Goal: Transaction & Acquisition: Purchase product/service

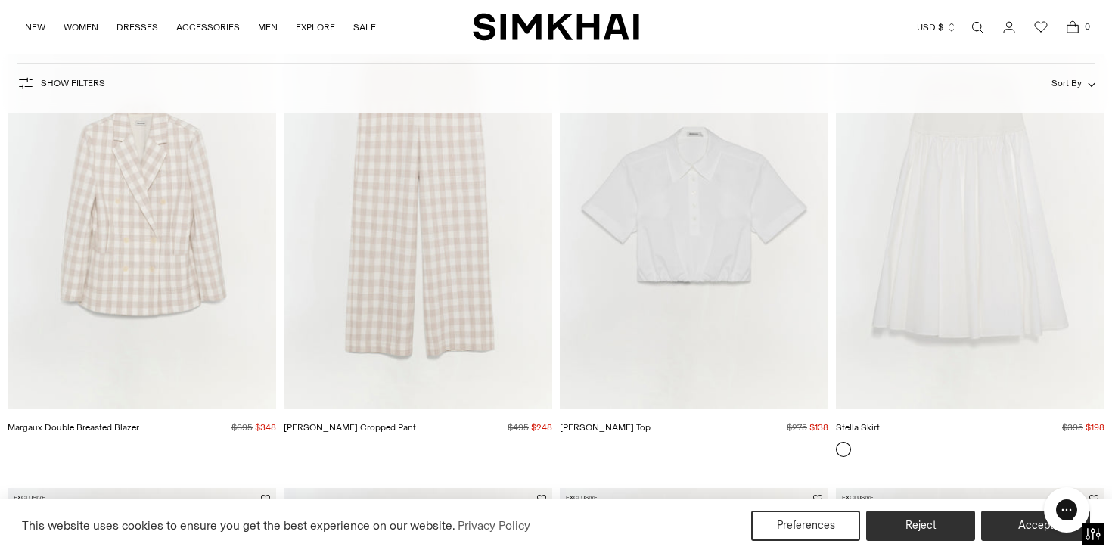
scroll to position [1639, 0]
click at [0, 0] on img "Nicky Cotton Top" at bounding box center [0, 0] width 0 height 0
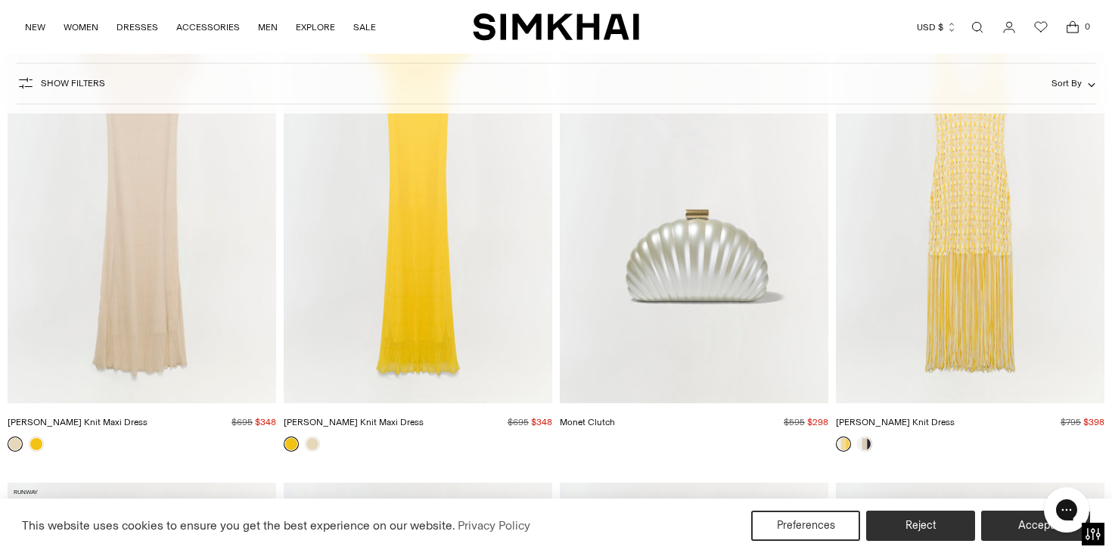
scroll to position [5001, 0]
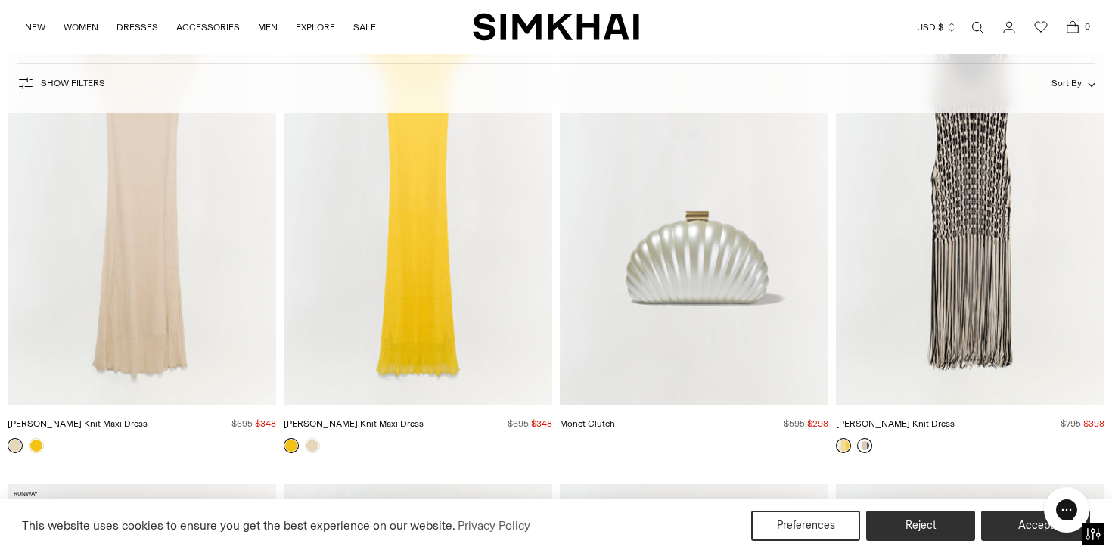
click at [865, 447] on link at bounding box center [864, 445] width 15 height 15
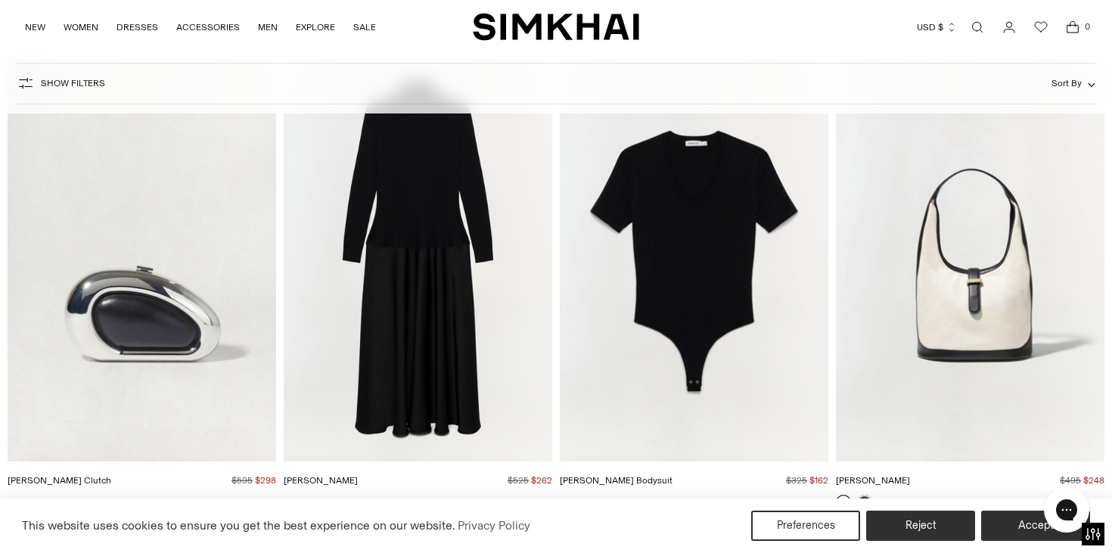
scroll to position [6493, 0]
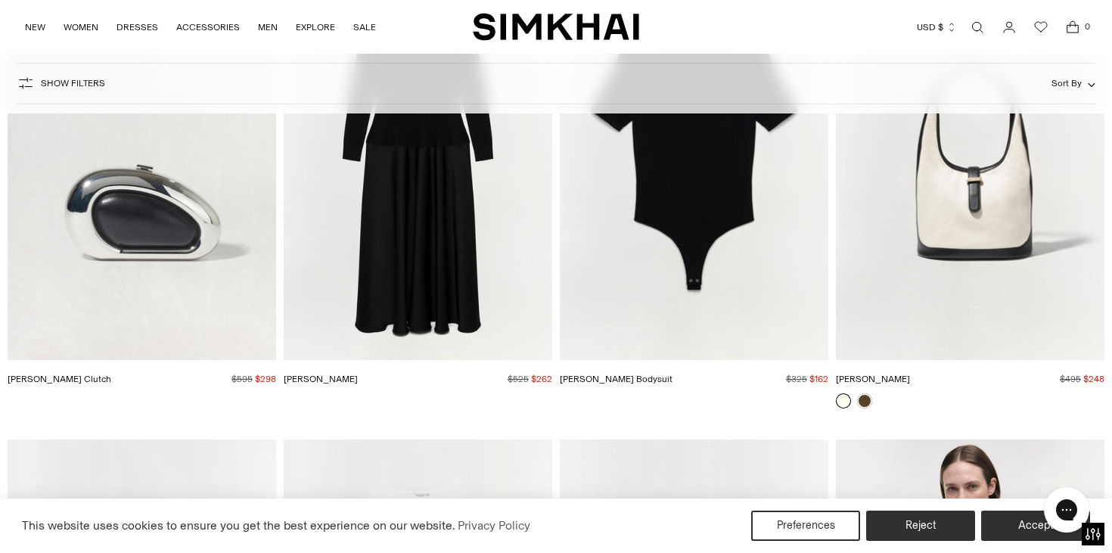
click at [0, 0] on img "Khai Hobo" at bounding box center [0, 0] width 0 height 0
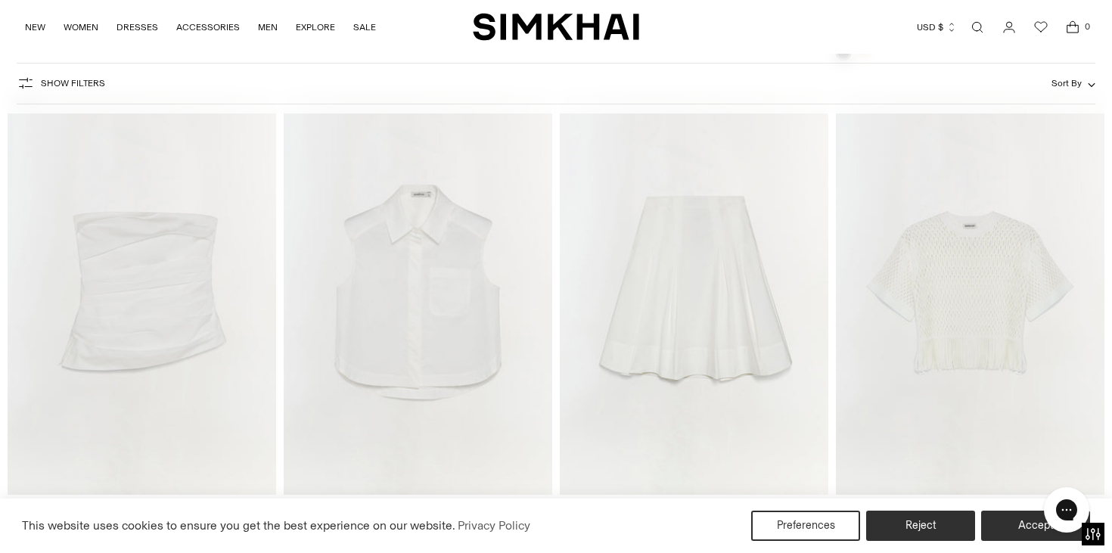
scroll to position [20708, 0]
click at [0, 0] on img "Winslow Cotton Cropped Shirt" at bounding box center [0, 0] width 0 height 0
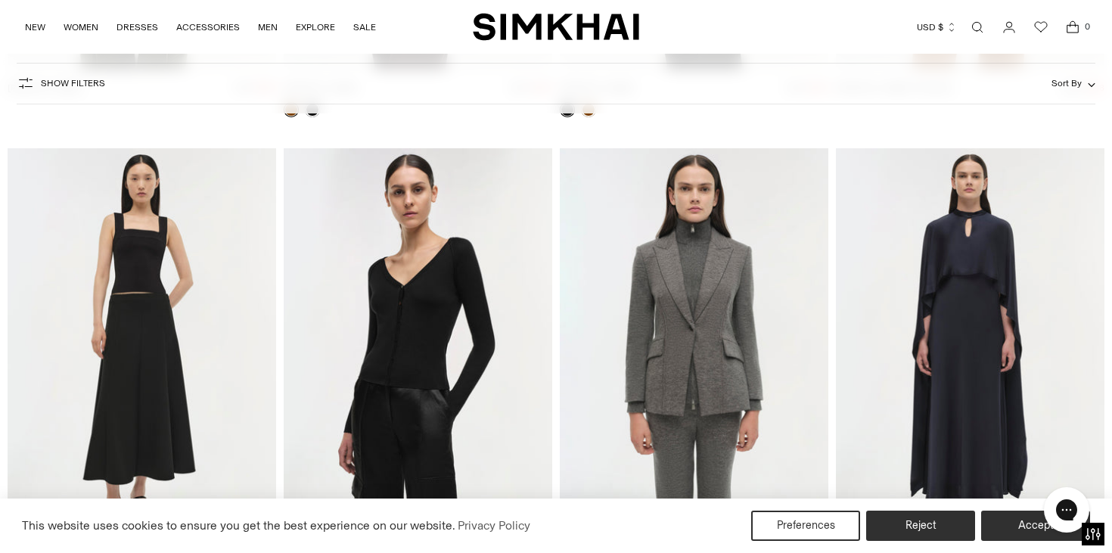
scroll to position [23534, 0]
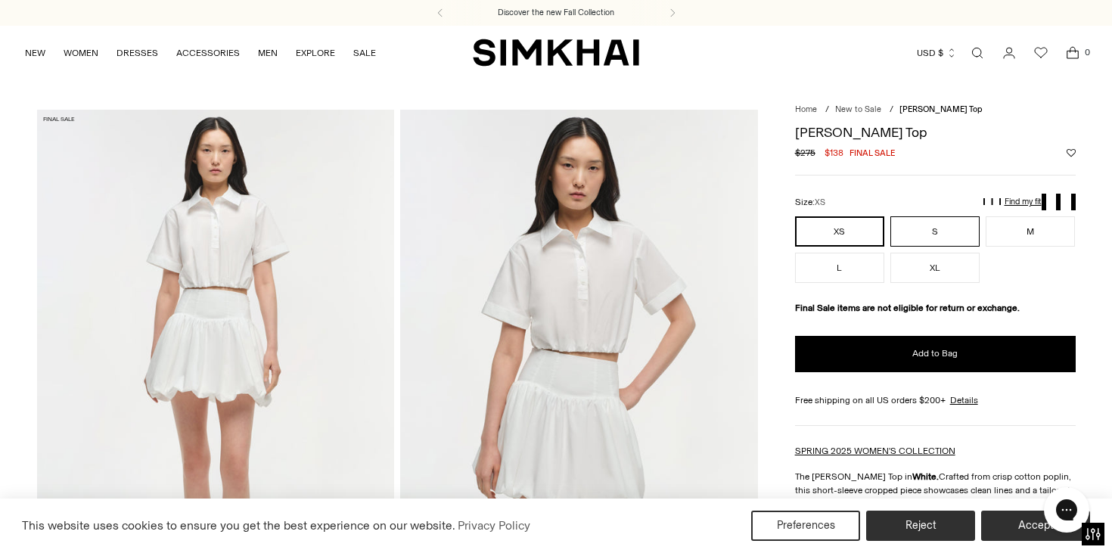
click at [935, 229] on button "S" at bounding box center [934, 231] width 89 height 30
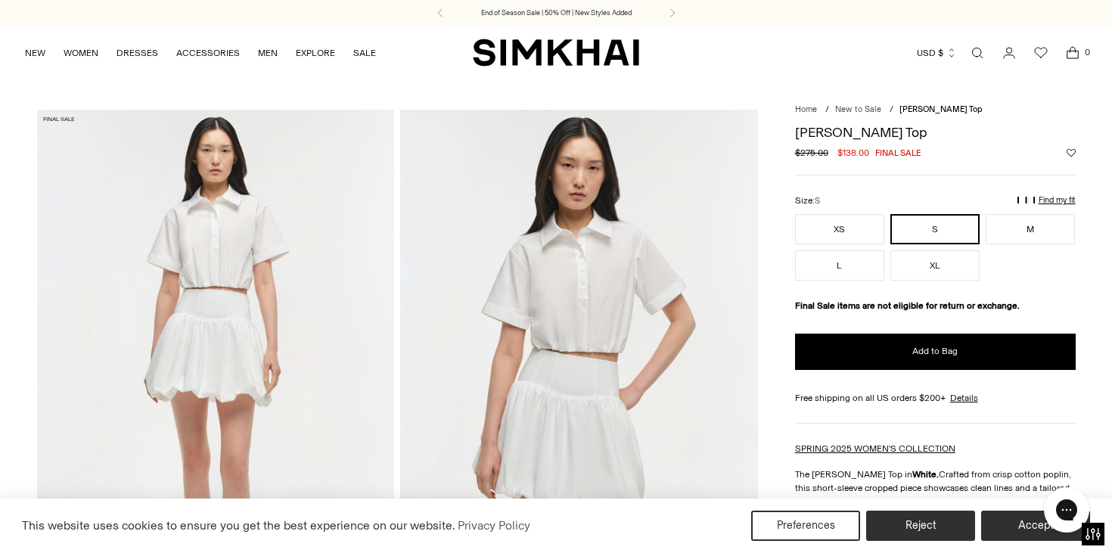
click at [1073, 151] on button "Add to Wishlist" at bounding box center [1071, 152] width 9 height 9
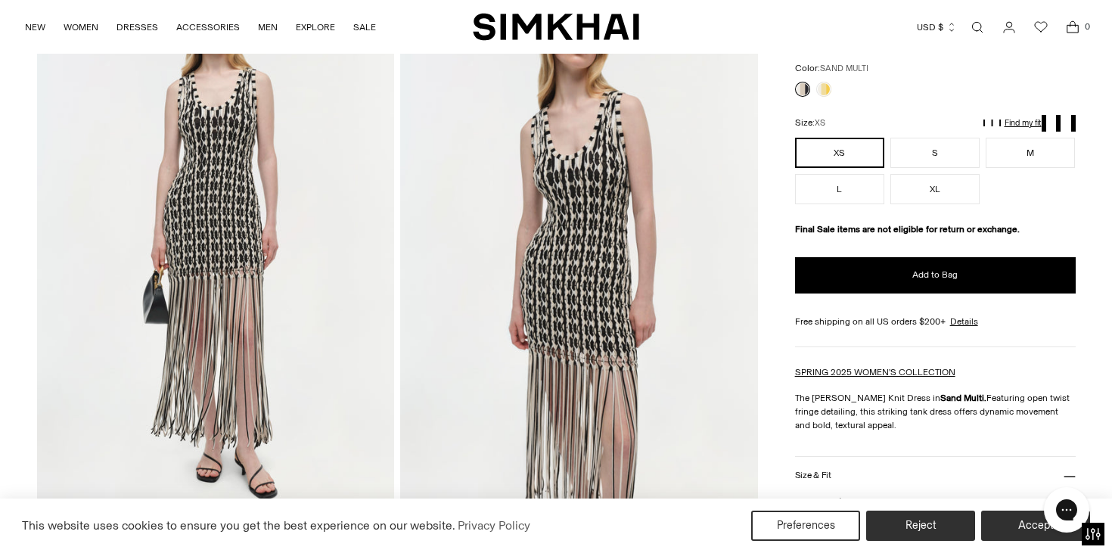
scroll to position [135, 0]
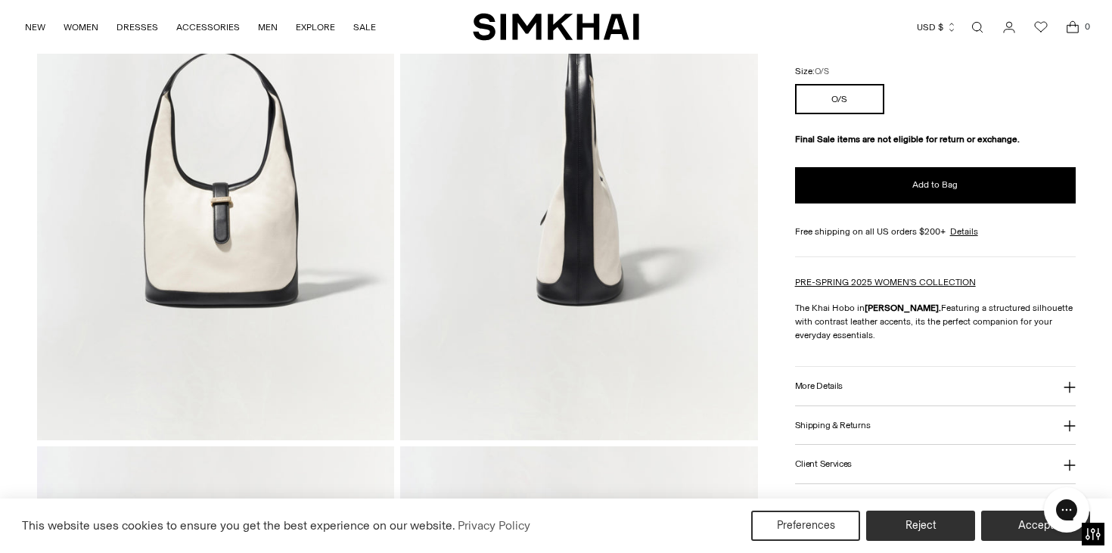
scroll to position [212, 0]
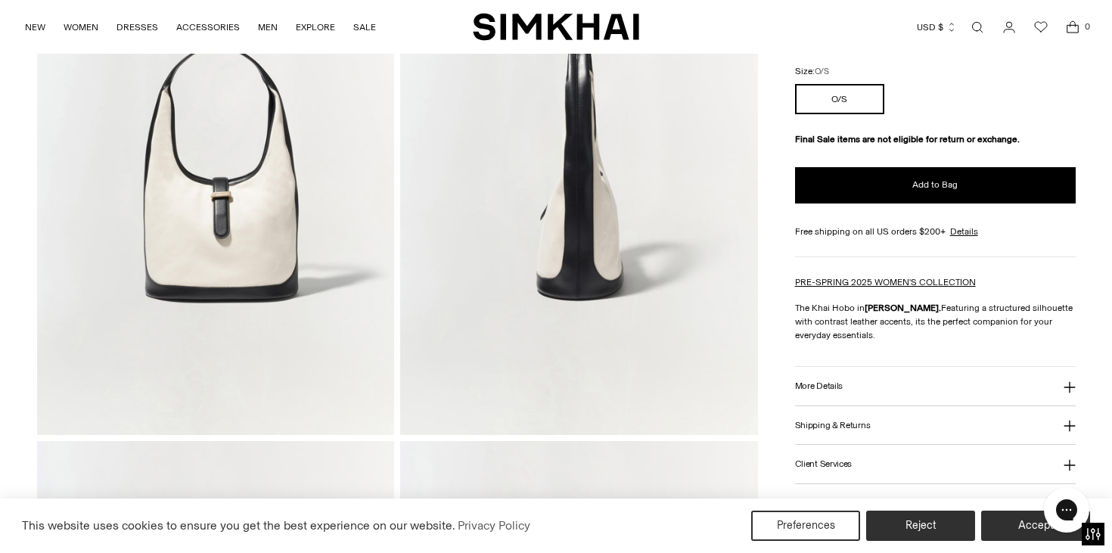
click at [1070, 387] on icon at bounding box center [1070, 387] width 12 height 12
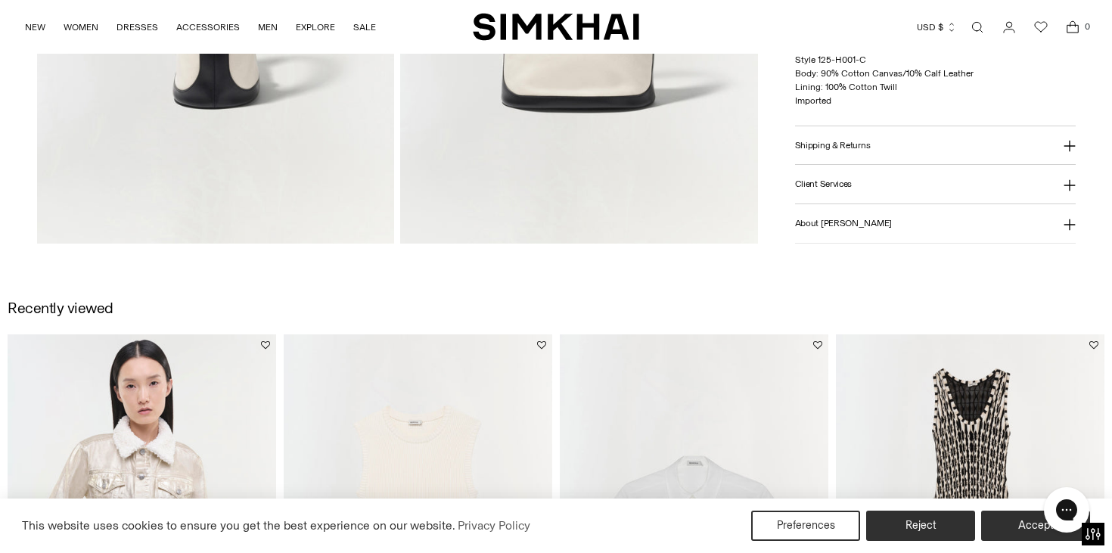
scroll to position [1477, 0]
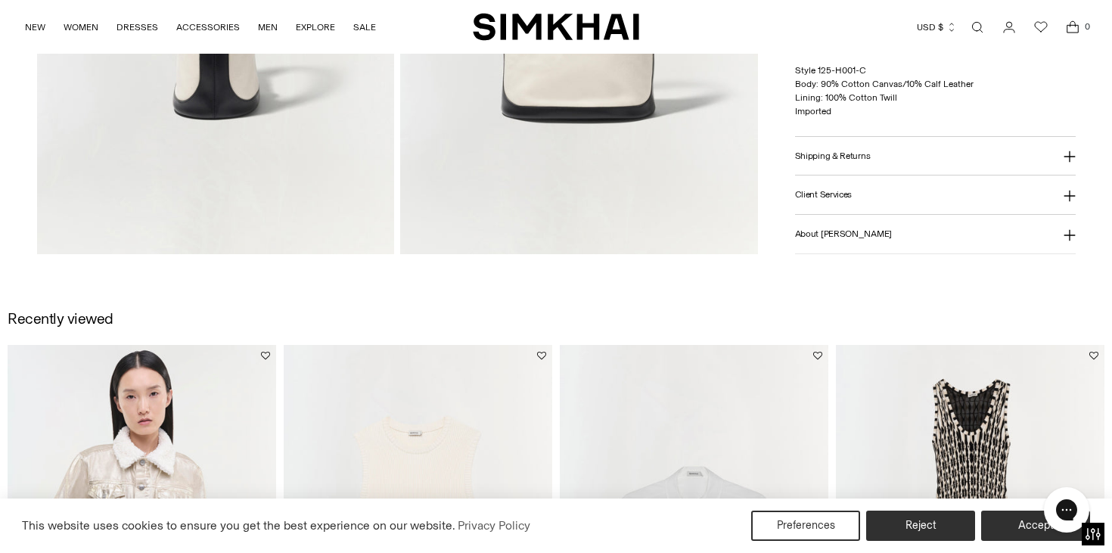
click at [1070, 157] on icon at bounding box center [1070, 157] width 12 height 12
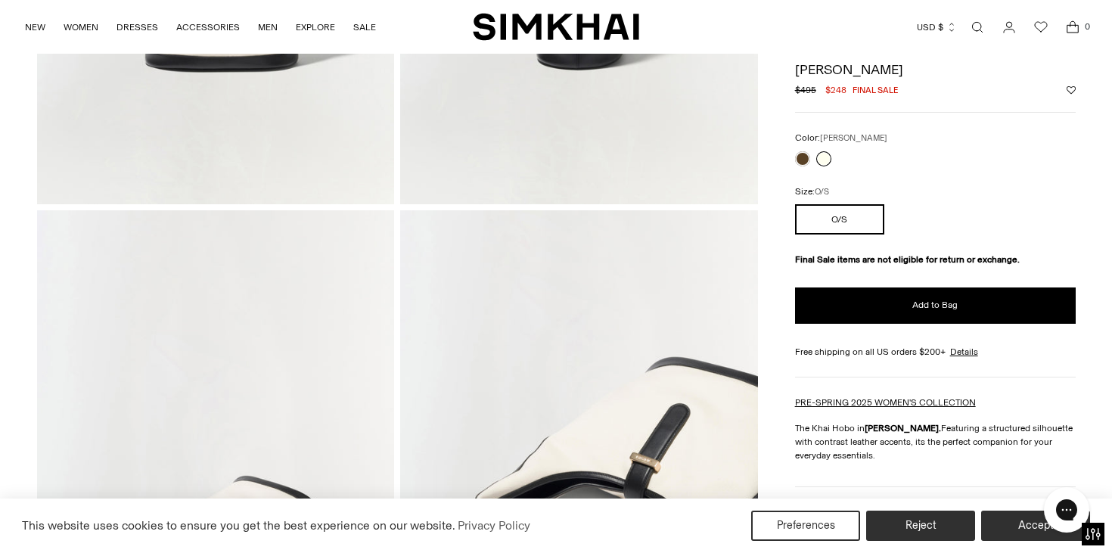
scroll to position [440, 0]
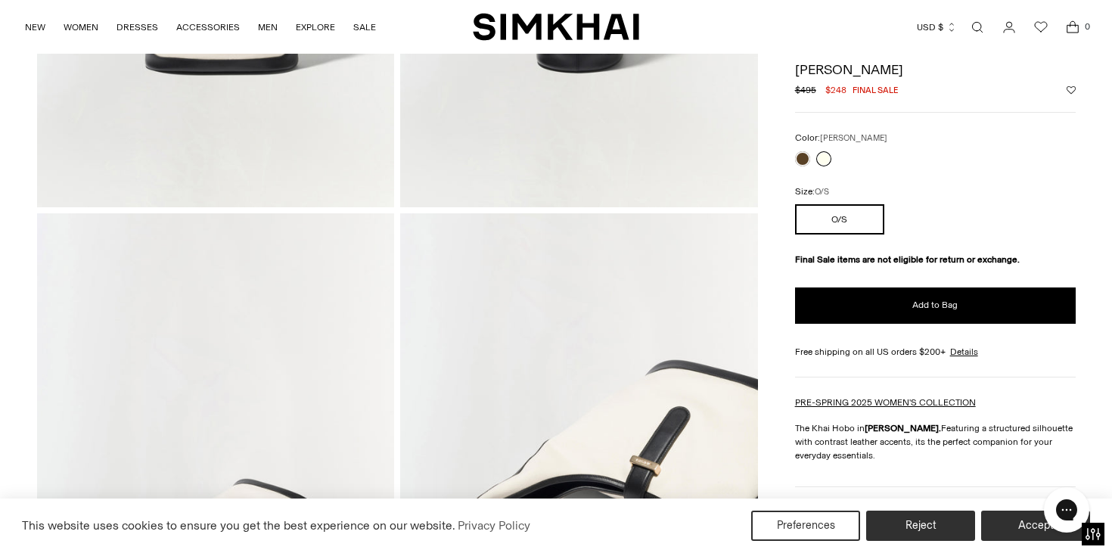
click at [1073, 86] on button "Add to Wishlist" at bounding box center [1071, 89] width 9 height 9
